Goal: Task Accomplishment & Management: Complete application form

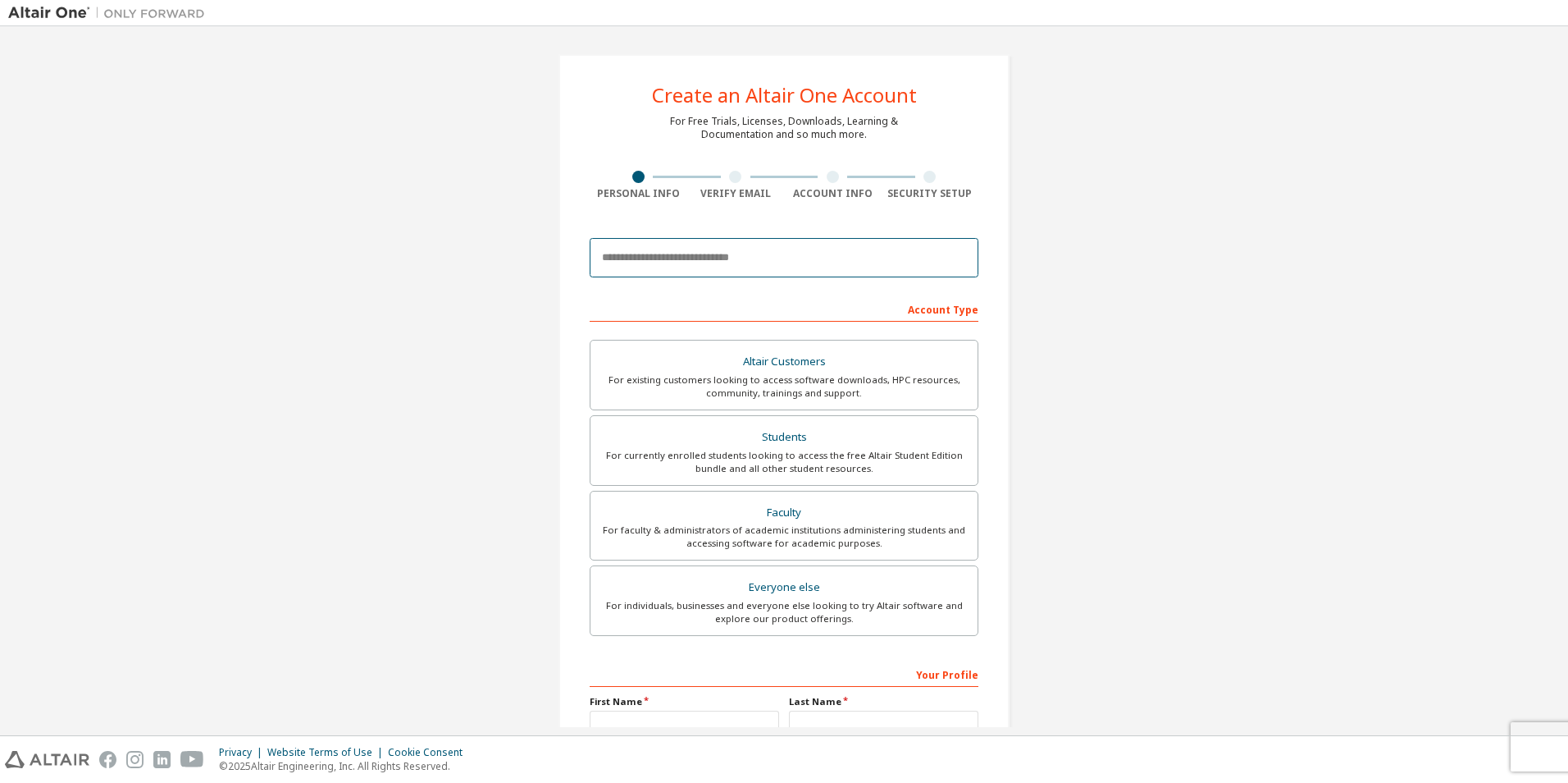
click at [792, 254] on input "email" at bounding box center [784, 257] width 388 height 39
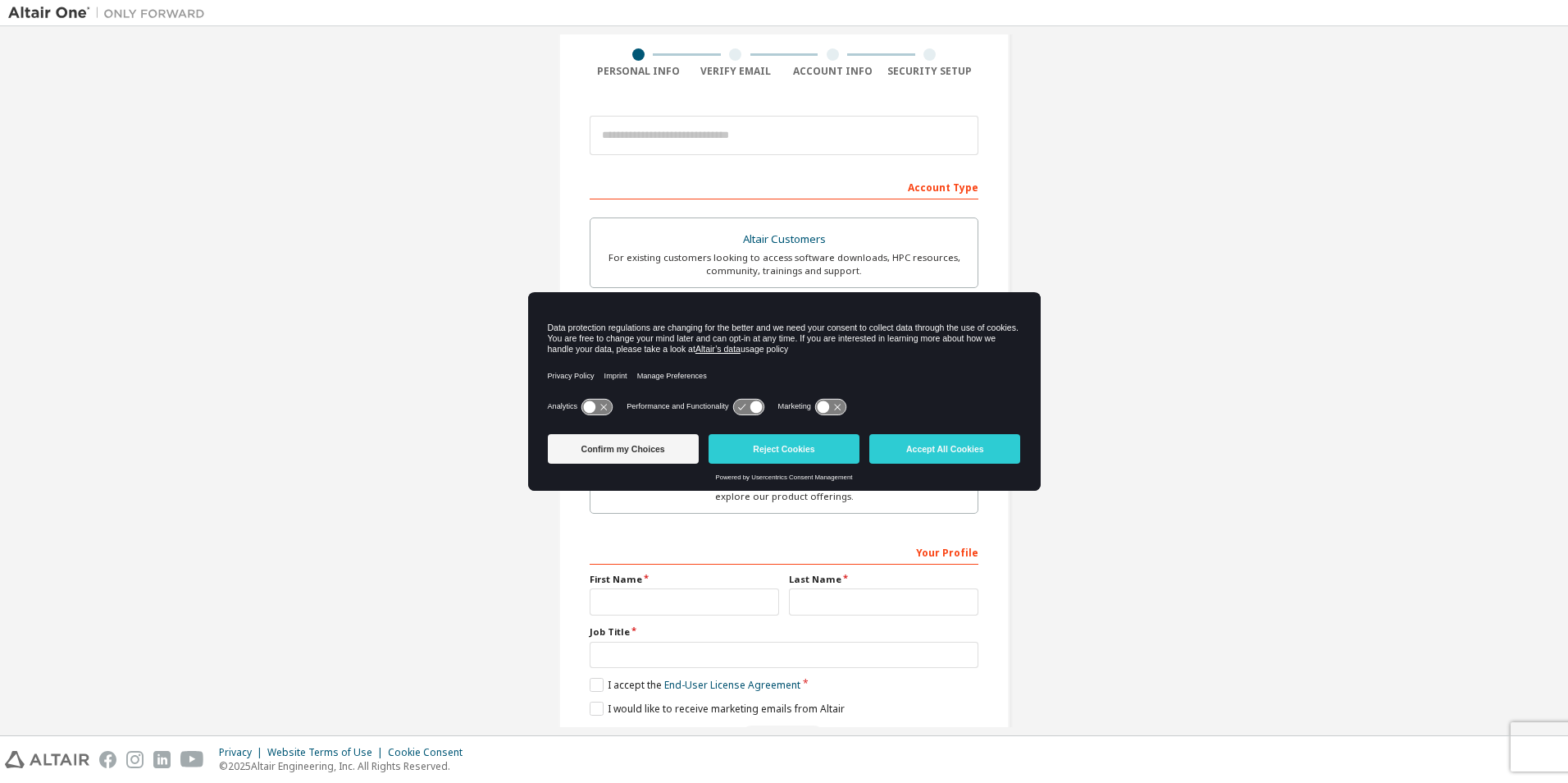
scroll to position [164, 0]
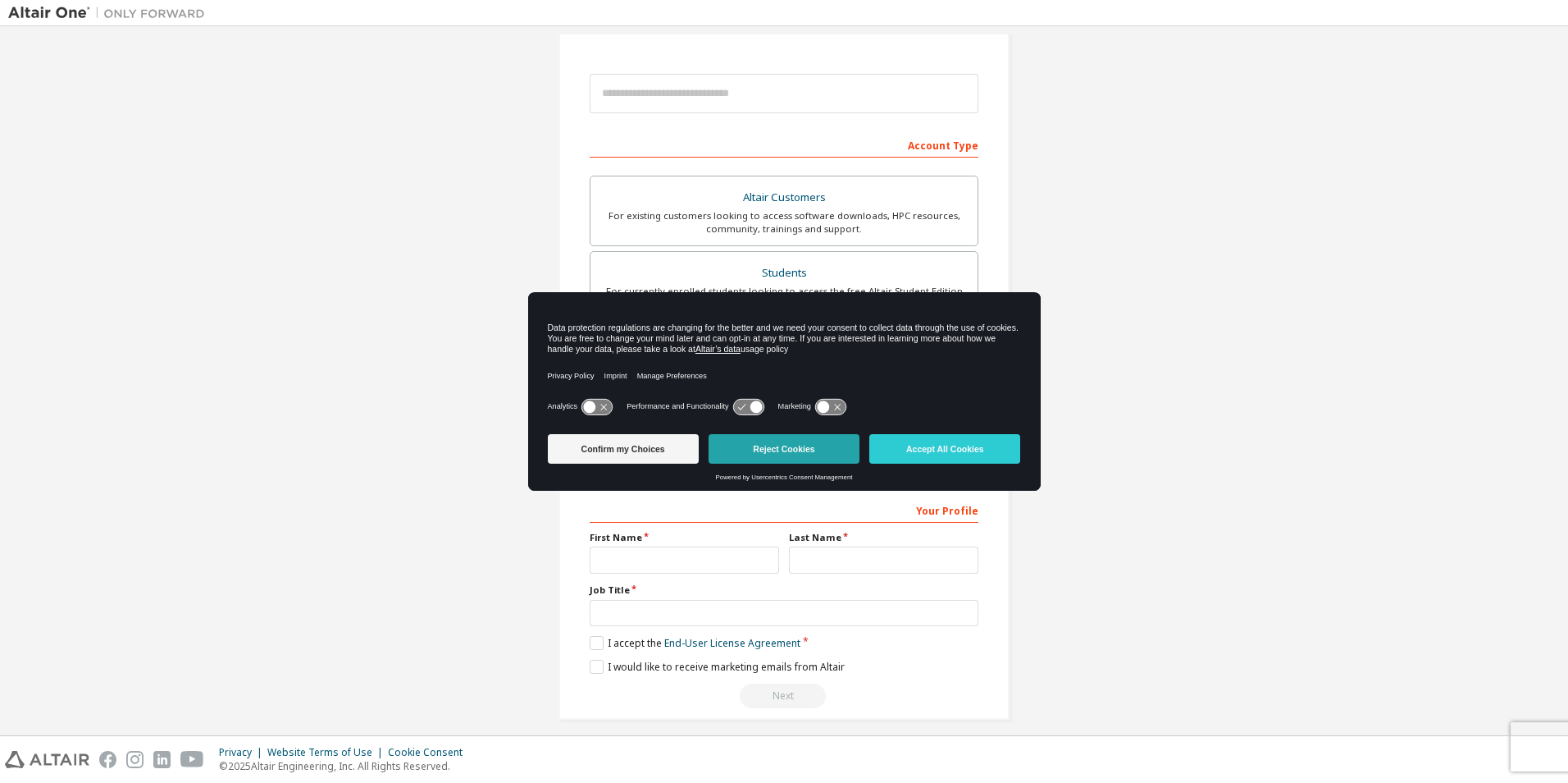
click at [736, 444] on button "Reject Cookies" at bounding box center [784, 449] width 151 height 30
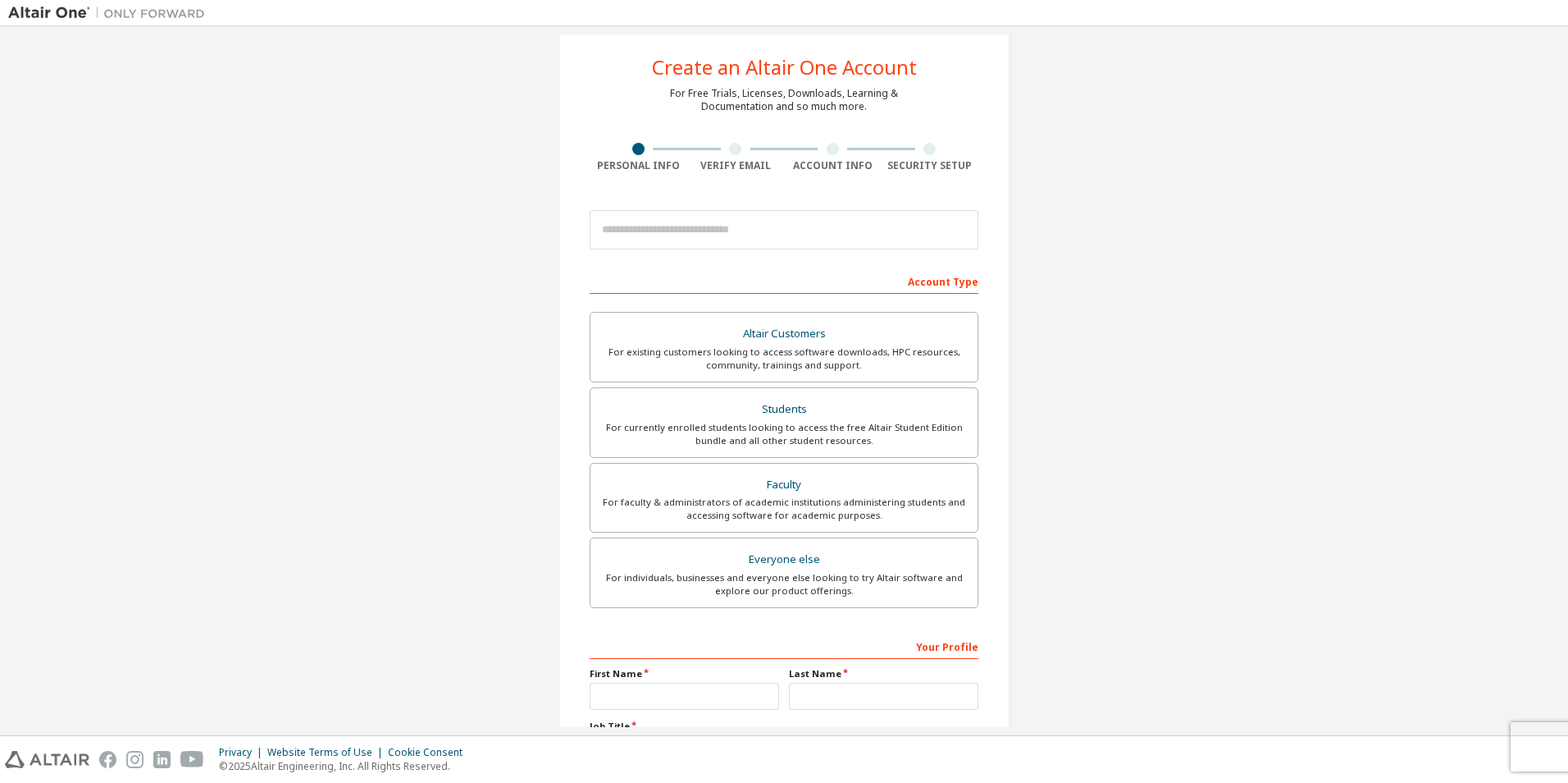
scroll to position [12, 0]
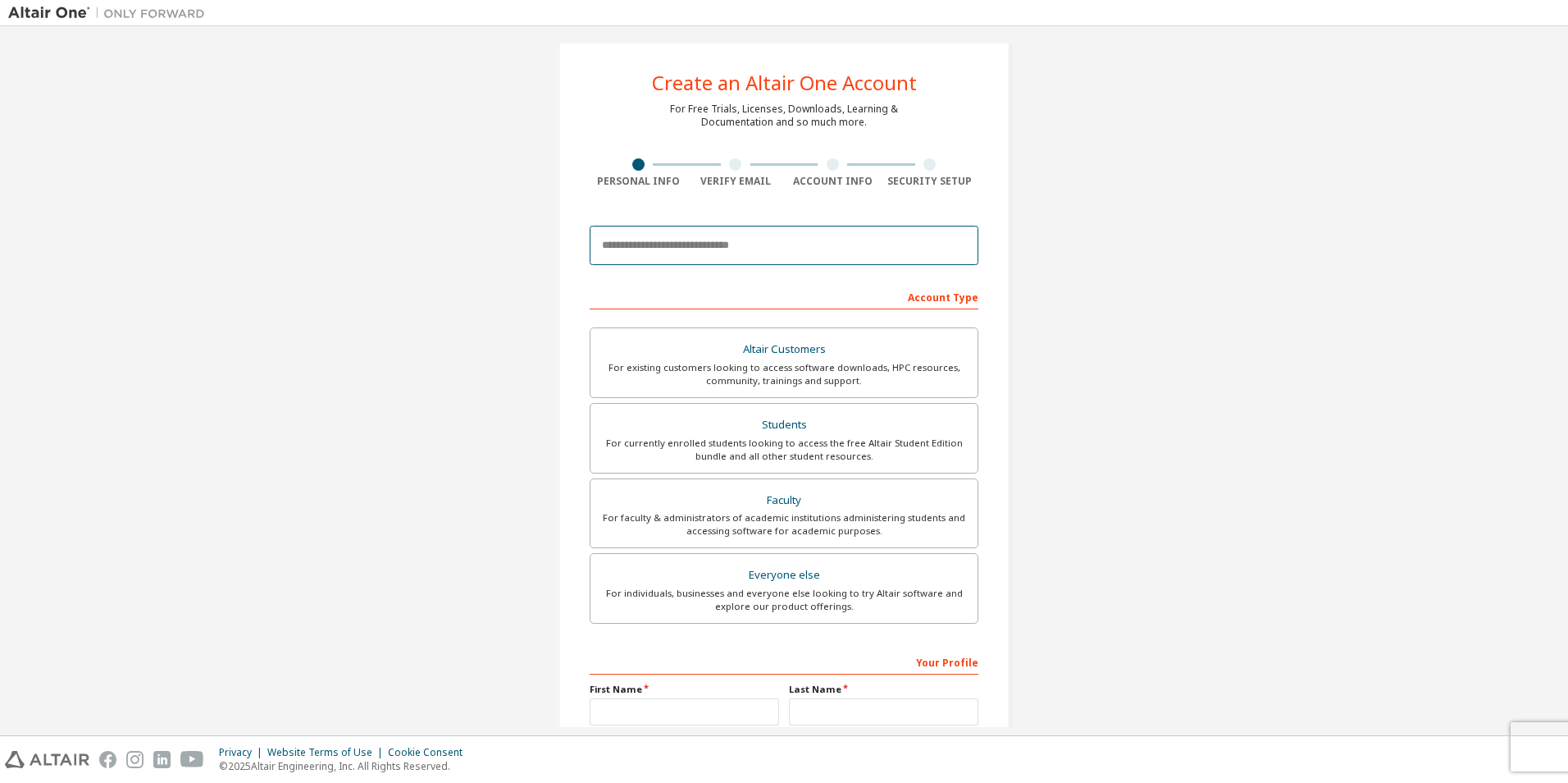
click at [820, 242] on input "email" at bounding box center [784, 245] width 388 height 39
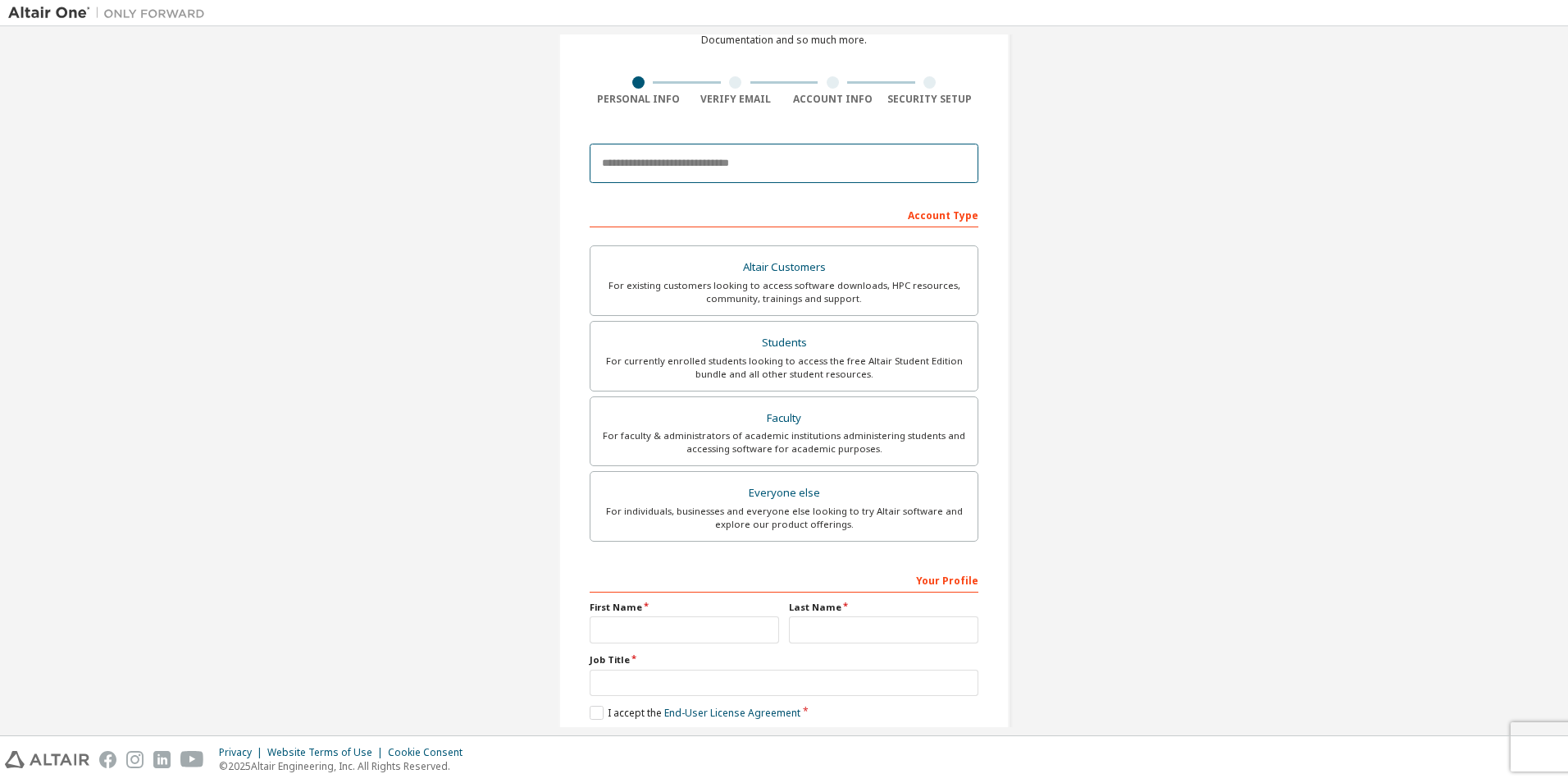
scroll to position [177, 0]
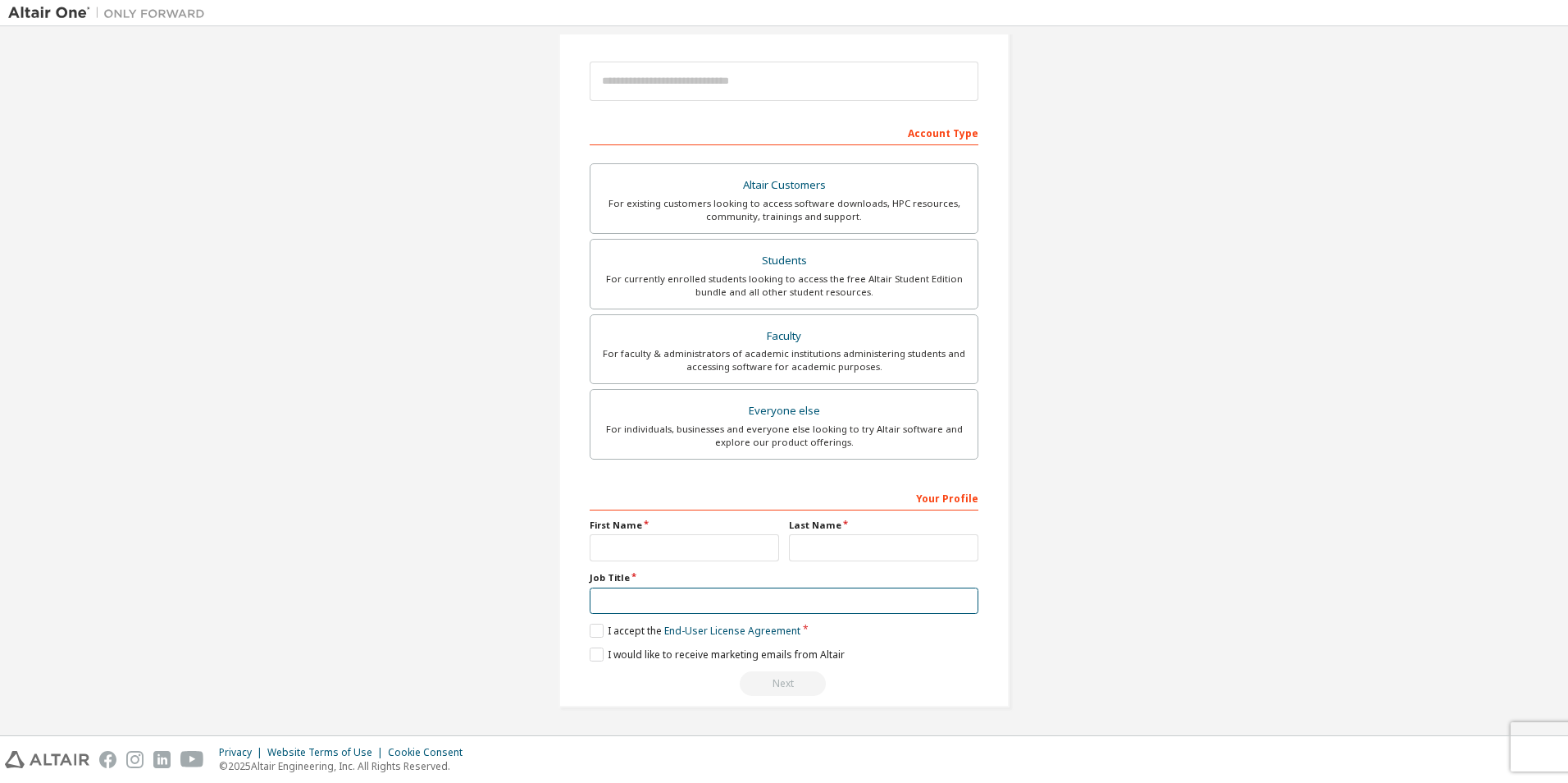
click at [660, 600] on input "text" at bounding box center [784, 600] width 388 height 27
click at [797, 281] on div "For currently enrolled students looking to access the free Altair Student Editi…" at bounding box center [784, 286] width 367 height 26
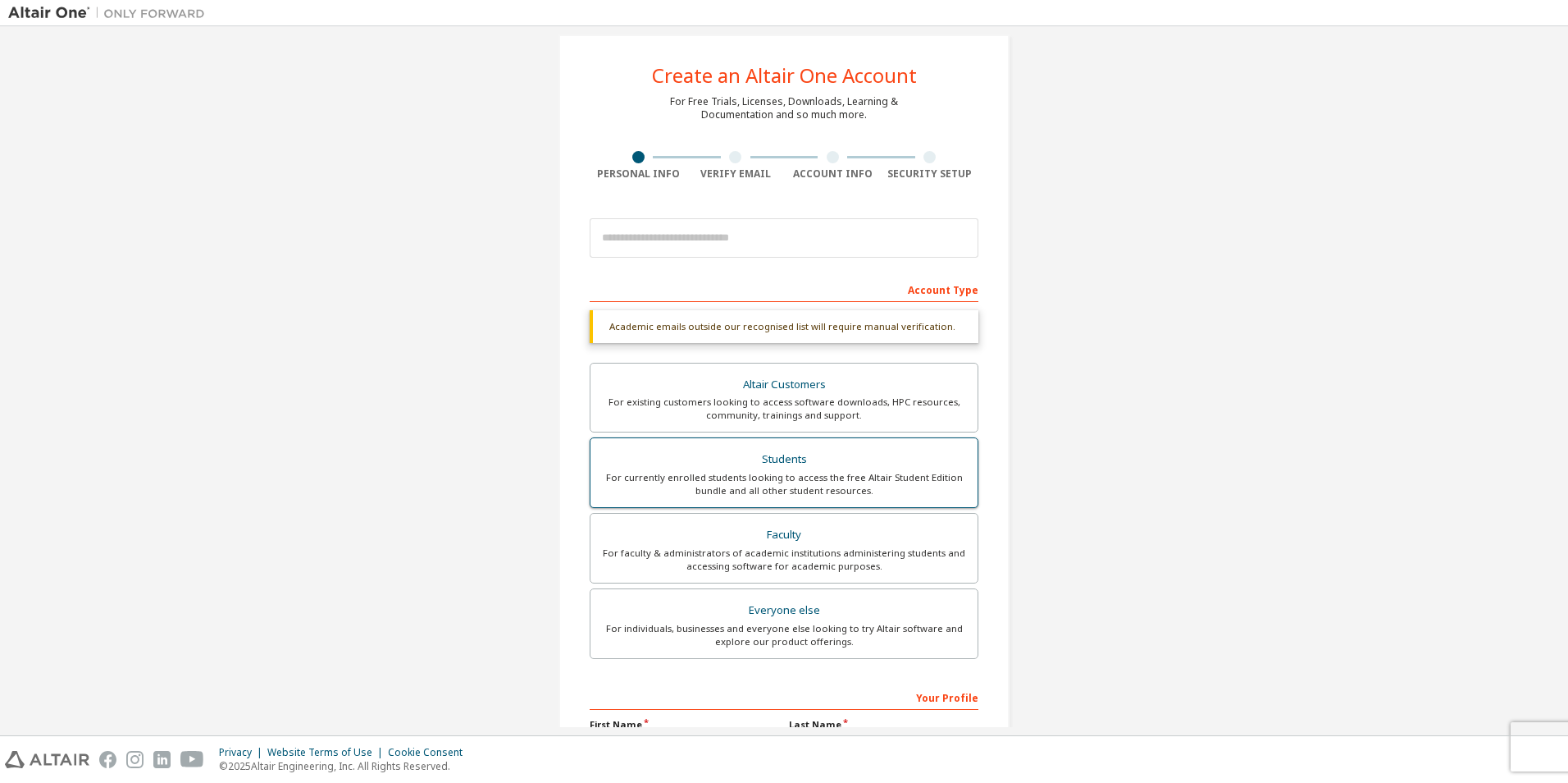
scroll to position [0, 0]
